Goal: Task Accomplishment & Management: Complete application form

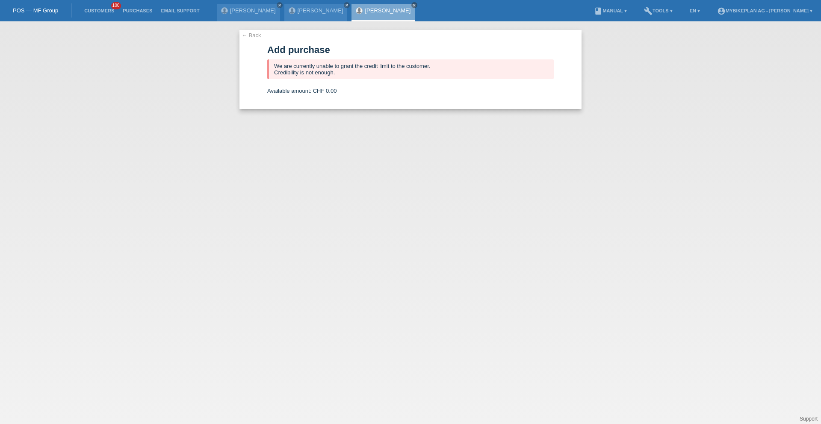
click at [100, 18] on li "Customers 100" at bounding box center [99, 11] width 39 height 22
click at [101, 13] on li "Customers 100" at bounding box center [99, 11] width 39 height 22
click at [101, 11] on link "Customers" at bounding box center [99, 10] width 39 height 5
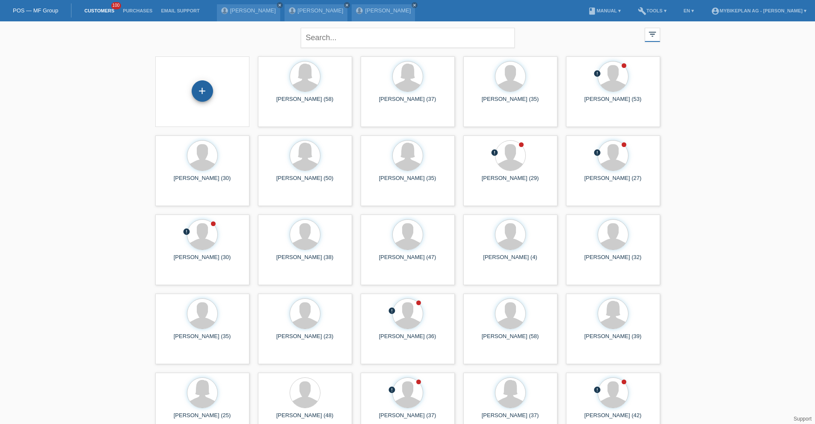
click at [198, 88] on div "+" at bounding box center [202, 90] width 21 height 21
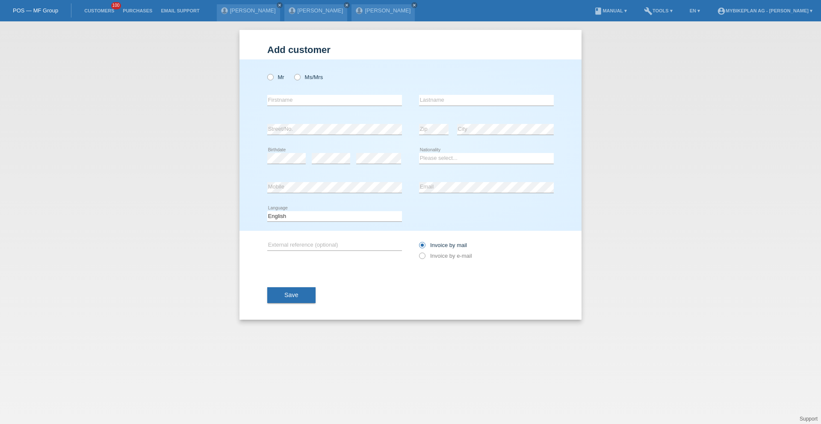
click at [325, 76] on div "Mr Ms/Mrs" at bounding box center [334, 77] width 135 height 18
click at [324, 76] on div "Mr Ms/Mrs" at bounding box center [334, 77] width 135 height 18
click at [321, 78] on label "Ms/Mrs" at bounding box center [308, 77] width 29 height 6
click at [300, 78] on input "Ms/Mrs" at bounding box center [297, 77] width 6 height 6
radio input "true"
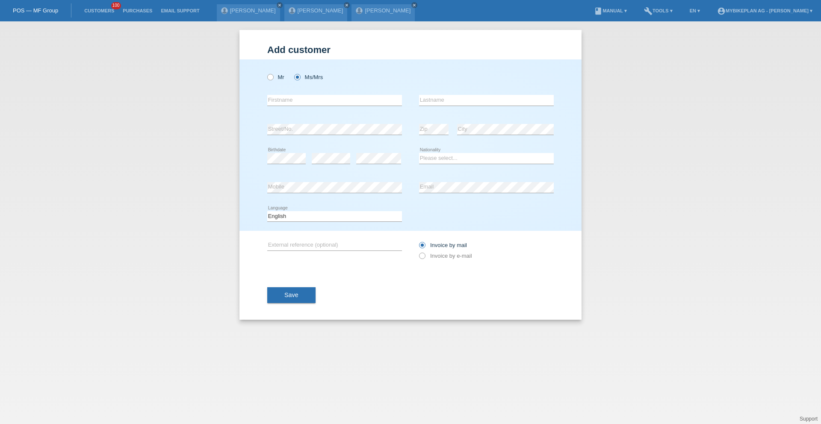
click at [313, 94] on div "error Firstname" at bounding box center [334, 100] width 135 height 29
click at [312, 99] on input "text" at bounding box center [334, 100] width 135 height 11
type input "X"
type input "[PERSON_NAME]"
type input "Kunz"
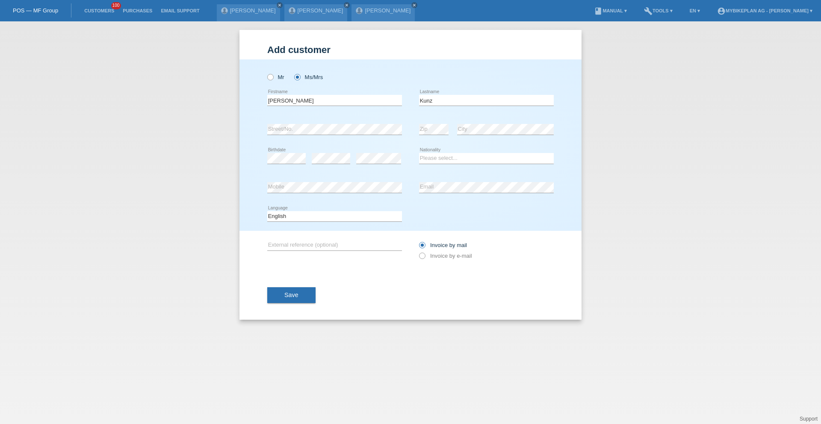
click at [462, 179] on div "error Email" at bounding box center [486, 187] width 135 height 29
click at [460, 158] on select "Please select... Switzerland Austria Germany Liechtenstein ------------ Afghani…" at bounding box center [486, 158] width 135 height 10
select select "CH"
click at [419, 153] on select "Please select... Switzerland Austria Germany Liechtenstein ------------ Afghani…" at bounding box center [486, 158] width 135 height 10
click at [347, 222] on div "Deutsch Français Italiano English error Language" at bounding box center [334, 216] width 135 height 29
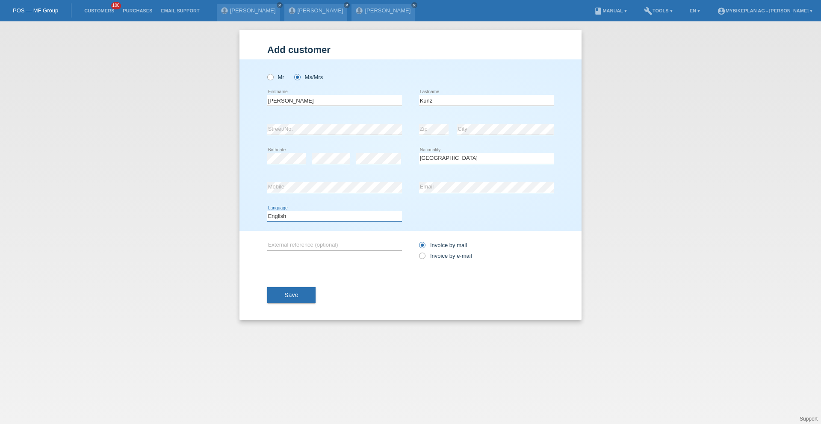
click at [345, 218] on select "Deutsch Français Italiano English" at bounding box center [334, 216] width 135 height 10
select select "de"
click at [267, 211] on select "Deutsch Français Italiano English" at bounding box center [334, 216] width 135 height 10
click at [438, 255] on label "Invoice by e-mail" at bounding box center [445, 256] width 53 height 6
click at [425, 255] on input "Invoice by e-mail" at bounding box center [422, 258] width 6 height 11
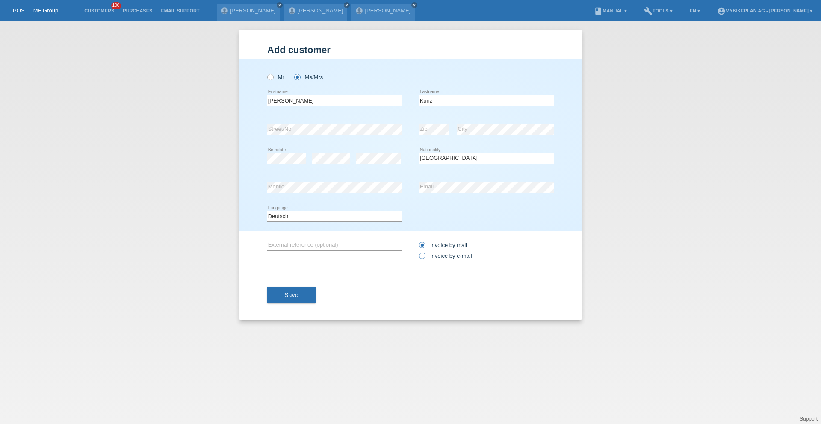
radio input "true"
click at [305, 296] on button "Save" at bounding box center [291, 296] width 48 height 16
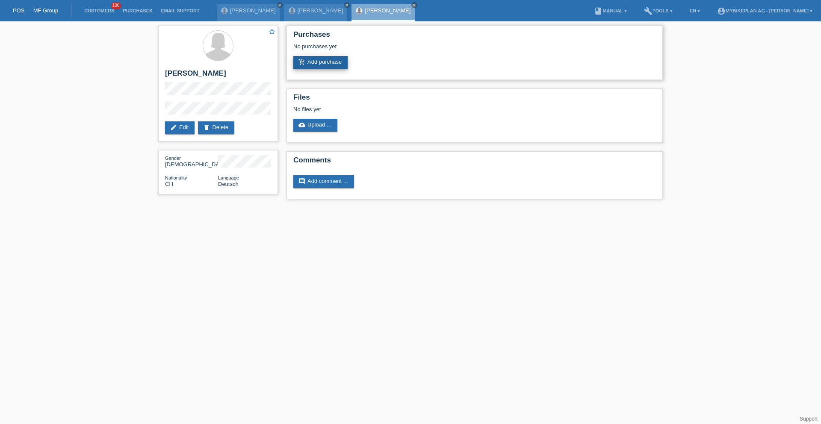
click at [320, 66] on link "add_shopping_cart Add purchase" at bounding box center [321, 62] width 54 height 13
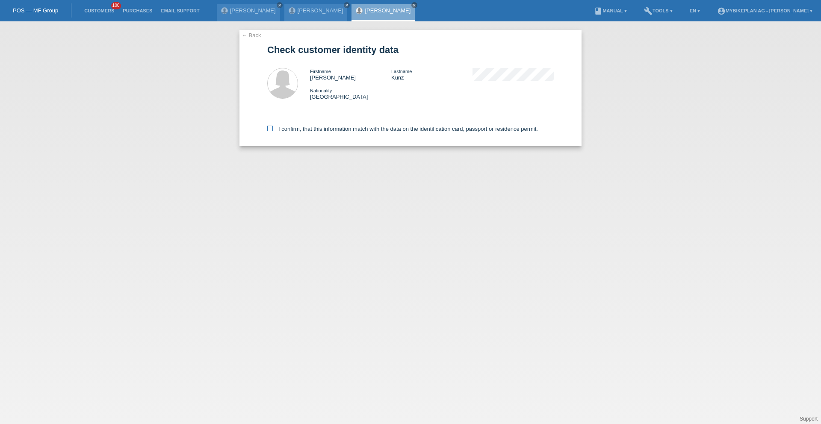
click at [309, 130] on label "I confirm, that this information match with the data on the identification card…" at bounding box center [402, 129] width 271 height 6
click at [273, 130] on input "I confirm, that this information match with the data on the identification card…" at bounding box center [270, 129] width 6 height 6
checkbox input "true"
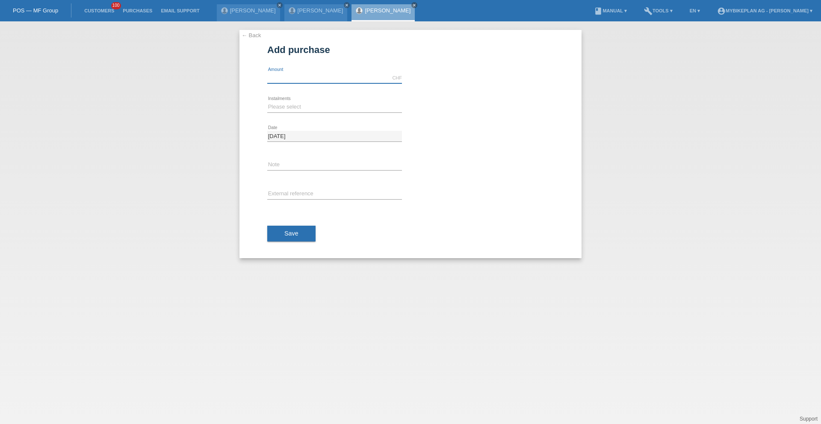
click at [301, 81] on input "text" at bounding box center [334, 78] width 135 height 11
type input "2999.00"
click at [289, 103] on select "Please select 6 instalments 12 instalments 18 instalments 24 instalments 36 ins…" at bounding box center [334, 107] width 135 height 10
select select "488"
click at [267, 102] on select "Please select 6 instalments 12 instalments 18 instalments 24 instalments 36 ins…" at bounding box center [334, 107] width 135 height 10
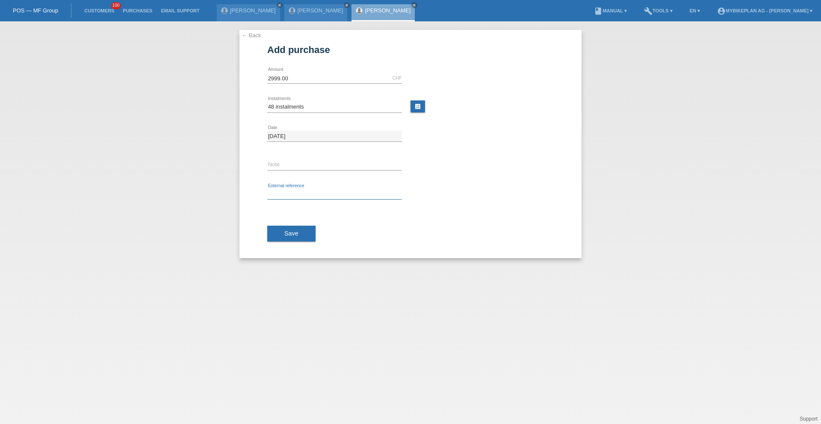
click at [286, 193] on input "text" at bounding box center [334, 194] width 135 height 11
paste input "42556131250"
type input "42556131250"
click at [285, 228] on button "Save" at bounding box center [291, 234] width 48 height 16
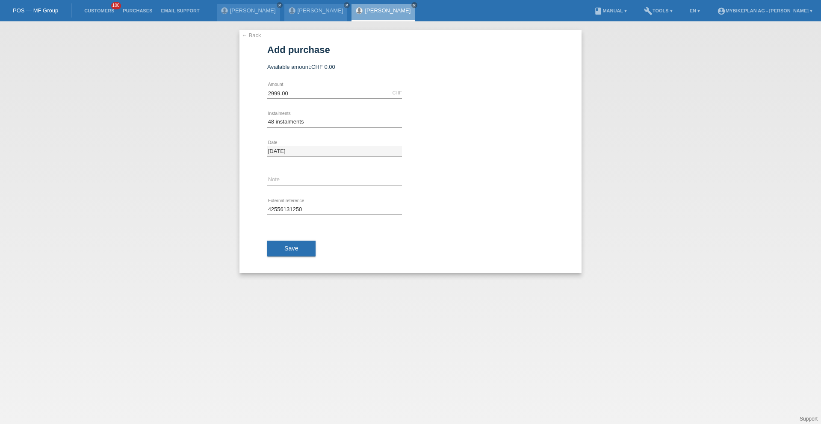
select select "488"
click at [106, 11] on link "Customers" at bounding box center [99, 10] width 39 height 5
